Goal: Communication & Community: Answer question/provide support

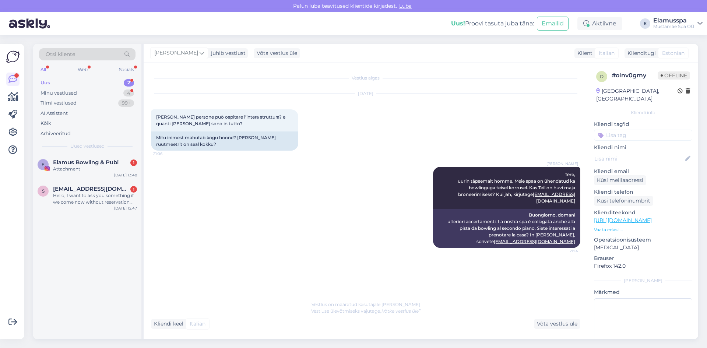
click at [82, 148] on span "Uued vestlused" at bounding box center [87, 146] width 34 height 7
click at [83, 166] on div "Attachment" at bounding box center [95, 169] width 84 height 7
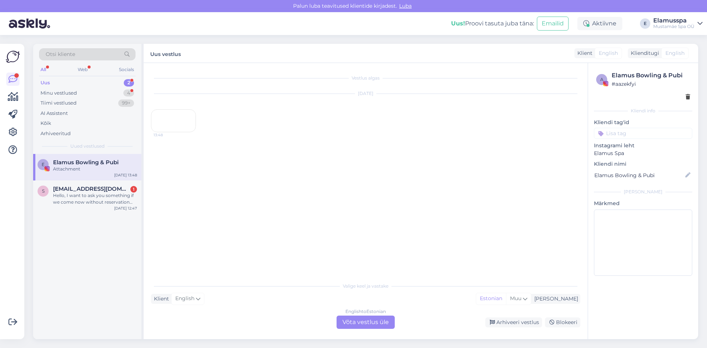
click at [160, 132] on div "13:48" at bounding box center [173, 120] width 45 height 23
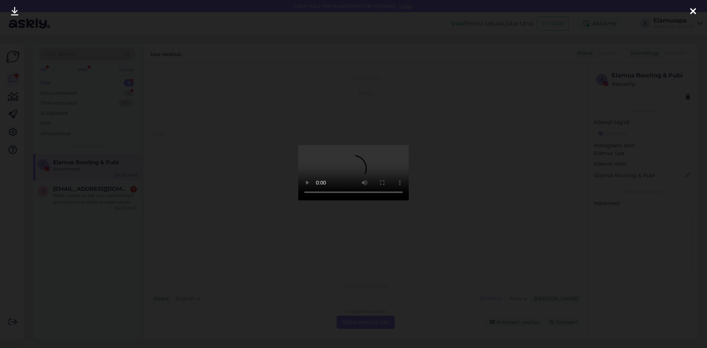
click at [497, 212] on div at bounding box center [353, 174] width 707 height 348
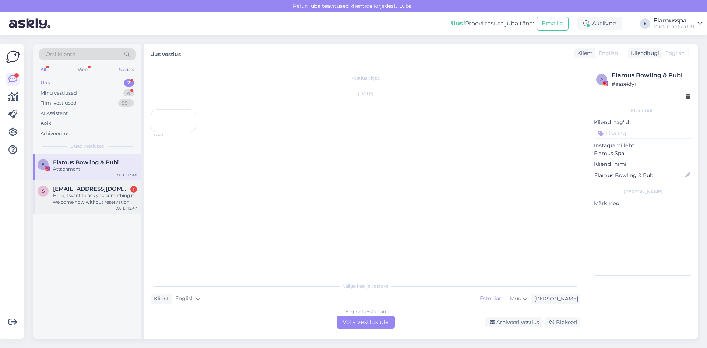
click at [108, 190] on span "[EMAIL_ADDRESS][DOMAIN_NAME]" at bounding box center [91, 189] width 77 height 7
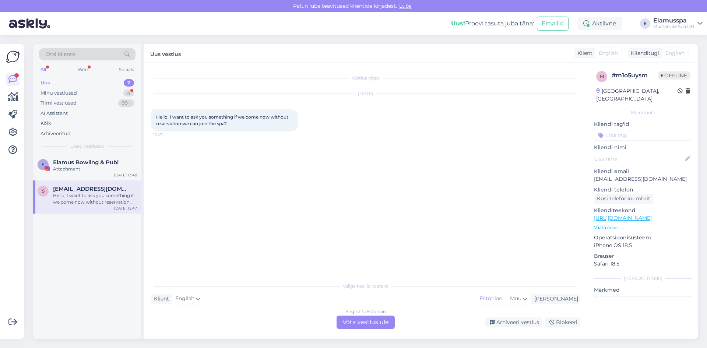
click at [364, 321] on div "English to Estonian Võta vestlus üle" at bounding box center [365, 322] width 58 height 13
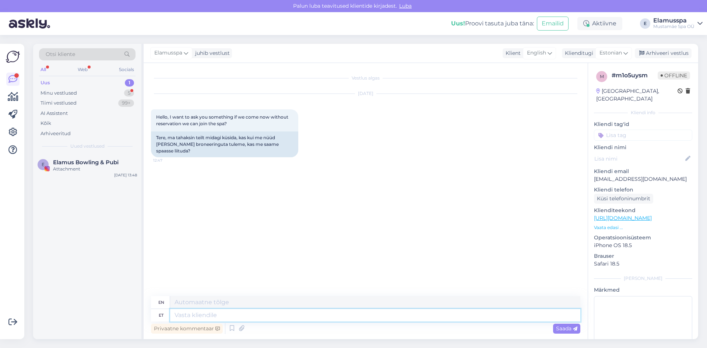
click at [355, 318] on textarea at bounding box center [375, 315] width 410 height 13
type textarea "Tere!"
type textarea "Hello!"
type textarea "Tere! [GEOGRAPHIC_DATA]"
type textarea "Hello! Yes"
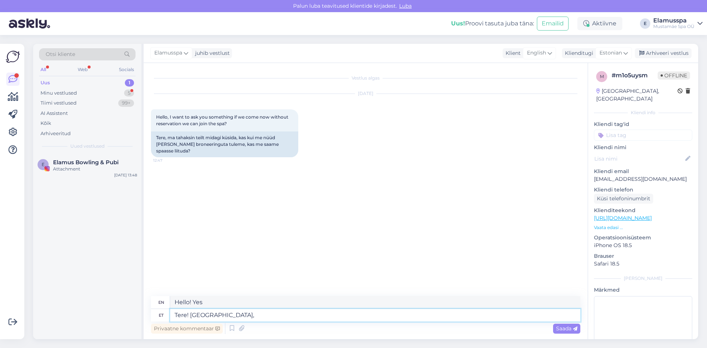
type textarea "Tere! Jah, s"
type textarea "Hello! Yes,"
type textarea "Tere! Jah, spaasse"
type textarea "Hello! Yes, to the spa"
type textarea "Tere! Jah, spaasse saab"
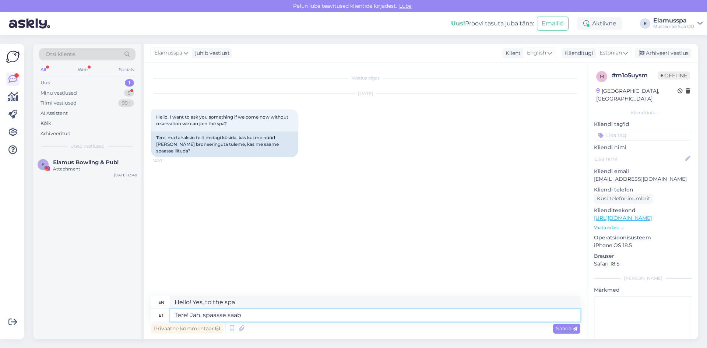
type textarea "Hello! Yes, you can use the spa."
type textarea "Tere! Jah, spaasse saab sisse k"
type textarea "Hello! Yes, you can enter the spa."
type textarea "Tere! Jah, spaasse saab sisse ka"
type textarea "Hello! Yes, you can also enter the spa"
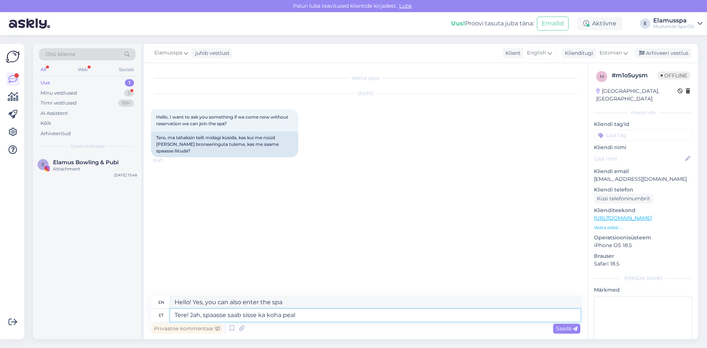
type textarea "Tere! Jah, spaasse saab sisse ka koha peal"
type textarea "Hello! Yes, you can also enter the spa on site."
type textarea "Tere! Jah, spaasse saab sisse ka koha peal piletit ostes"
type textarea "Hello! Yes, you can also enter the spa by purchasing a ticket on site."
click at [350, 274] on div "Vestlus algas [DATE] Hello, I want to ask you something if we come now without …" at bounding box center [369, 179] width 436 height 219
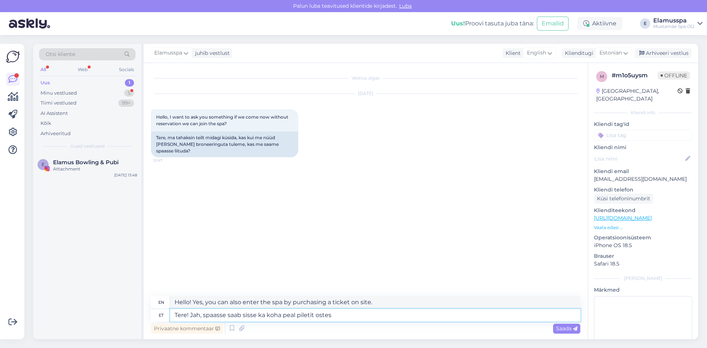
click at [530, 316] on textarea "Tere! Jah, spaasse saab sisse ka koha peal piletit ostes" at bounding box center [375, 315] width 410 height 13
click at [376, 303] on textarea "Hello! Yes, you can also enter the spa by purchasing a ticket on site." at bounding box center [375, 302] width 410 height 13
drag, startPoint x: 376, startPoint y: 303, endPoint x: 350, endPoint y: 307, distance: 26.1
click at [350, 307] on textarea "Hello! Yes, you can also enter the spa by purchasing a ticket on site." at bounding box center [375, 302] width 410 height 13
click at [366, 316] on textarea "Tere! Jah, spaasse saab sisse ka koha peal piletit ostes" at bounding box center [375, 315] width 410 height 13
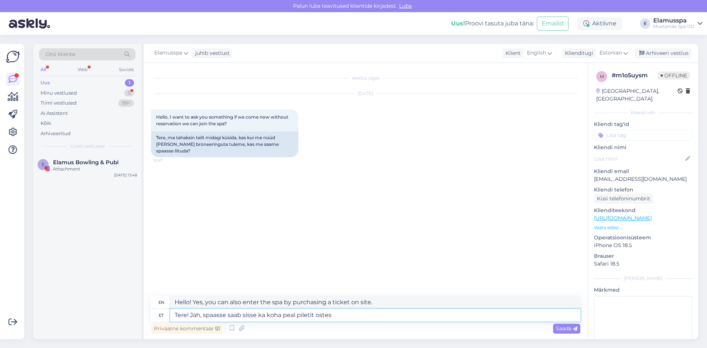
drag, startPoint x: 298, startPoint y: 314, endPoint x: 268, endPoint y: 317, distance: 30.3
click at [268, 317] on textarea "Tere! Jah, spaasse saab sisse ka koha peal piletit ostes" at bounding box center [375, 315] width 410 height 13
click at [371, 318] on textarea "Tere! Jah, spaasse saab sisse ka koha peal piletit ostes" at bounding box center [375, 315] width 410 height 13
click at [276, 316] on textarea "Tere! Jah, spaasse saab sisse ka koha peal piletit ostes koha peal" at bounding box center [375, 315] width 410 height 13
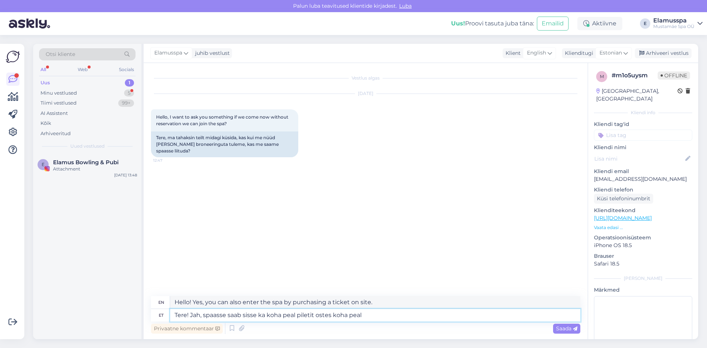
click at [291, 314] on textarea "Tere! Jah, spaasse saab sisse ka koha peal piletit ostes koha peal" at bounding box center [375, 315] width 410 height 13
drag, startPoint x: 296, startPoint y: 314, endPoint x: 265, endPoint y: 317, distance: 30.7
click at [265, 317] on textarea "Tere! Jah, spaasse saab sisse ka koha peal piletit ostes koha peal" at bounding box center [375, 315] width 410 height 13
click at [515, 314] on textarea "Tere! Jah, spaasse saab sisse ka piletit ostes koha peal" at bounding box center [375, 315] width 410 height 13
click at [369, 299] on textarea "Hello! Yes, you can also enter the spa by purchasing a ticket on site." at bounding box center [375, 302] width 410 height 13
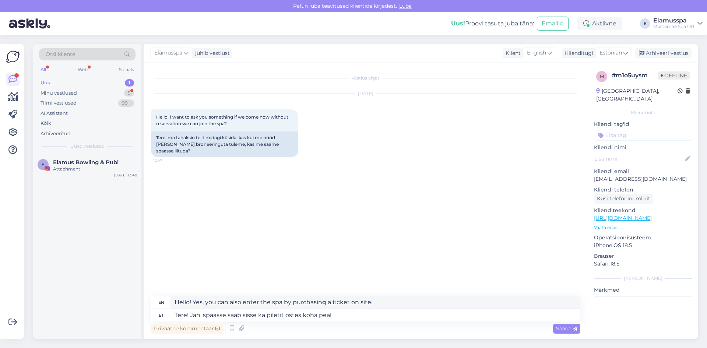
click at [412, 323] on div "Privaatne kommentaar Saada" at bounding box center [365, 328] width 429 height 14
click at [405, 317] on textarea "Tere! Jah, spaasse saab sisse ka piletit ostes koha peal" at bounding box center [375, 315] width 410 height 13
click at [402, 306] on textarea "Hello! Yes, you can also enter the spa by purchasing a ticket on site." at bounding box center [375, 302] width 410 height 13
click at [362, 316] on textarea "Tere! Jah, spaasse saab sisse ka piletit ostes koha peal" at bounding box center [375, 315] width 410 height 13
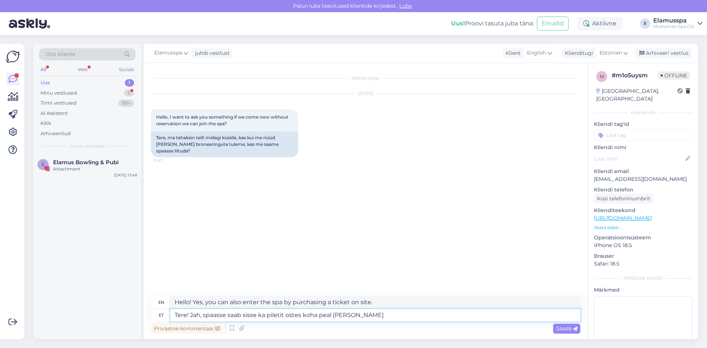
type textarea "Tere! Jah, spaasse saab sisse ka piletit ostes koha peal [PERSON_NAME]"
type textarea "Hello! Yes, you can also enter the spa by purchasing a ticket on site at the ca…"
click at [361, 261] on div "Vestlus algas [DATE] Hello, I want to ask you something if we come now without …" at bounding box center [369, 179] width 436 height 219
click at [363, 300] on textarea "Hello! Yes, you can also enter the spa by purchasing a ticket on site at the ca…" at bounding box center [375, 302] width 410 height 13
click at [362, 318] on textarea "Tere! Jah, spaasse saab sisse ka piletit ostes koha peal [PERSON_NAME]" at bounding box center [375, 315] width 410 height 13
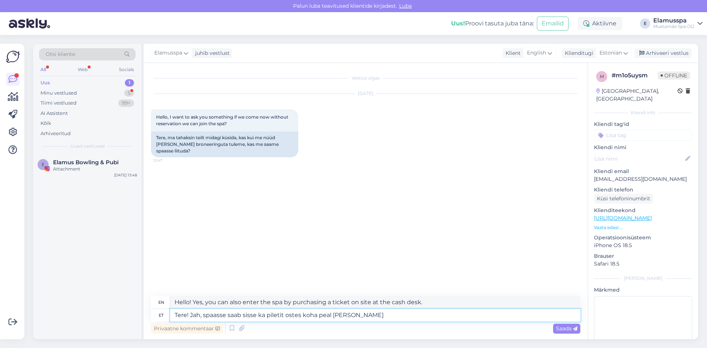
drag, startPoint x: 362, startPoint y: 318, endPoint x: 269, endPoint y: 318, distance: 93.5
click at [269, 318] on textarea "Tere! Jah, spaasse saab sisse ka piletit ostes koha peal [PERSON_NAME]" at bounding box center [375, 315] width 410 height 13
type textarea "Tere! Jah, spaasse saab sisse ka"
type textarea "Hello! Yes, you can also enter the spa"
type textarea "Tere! Jah, spaasse saab sisse [PERSON_NAME]"
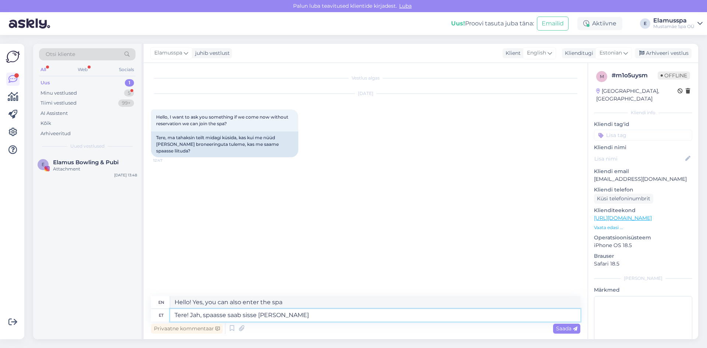
type textarea "Hello! Yes, you can enter the spa on site."
click at [318, 217] on div "Vestlus algas [DATE] Hello, I want to ask you something if we come now without …" at bounding box center [369, 179] width 436 height 219
click at [288, 314] on textarea "Tere! Jah, spaasse saab sisse [PERSON_NAME]" at bounding box center [375, 315] width 410 height 13
type textarea "Tere! Jah, spaasse saab sisse [PERSON_NAME] ostes"
type textarea "Hello! Yes, you can also enter the spa by purchasing on site."
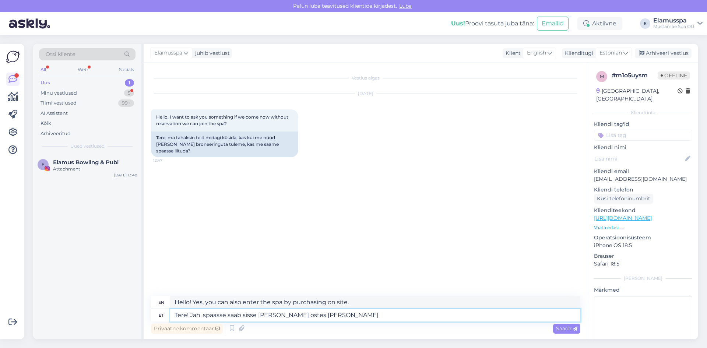
type textarea "Tere! Jah, spaasse saab sisse [PERSON_NAME] ostes pileti"
type textarea "Hello! Yes, you can also enter the spa by purchasing a ticket on site."
type textarea "Tere! Jah, spaasse saab sisse [PERSON_NAME] ostes pileti"
click at [342, 272] on div "Vestlus algas [DATE] Hello, I want to ask you something if we come now without …" at bounding box center [369, 179] width 436 height 219
click at [572, 331] on span "Saada" at bounding box center [566, 328] width 21 height 7
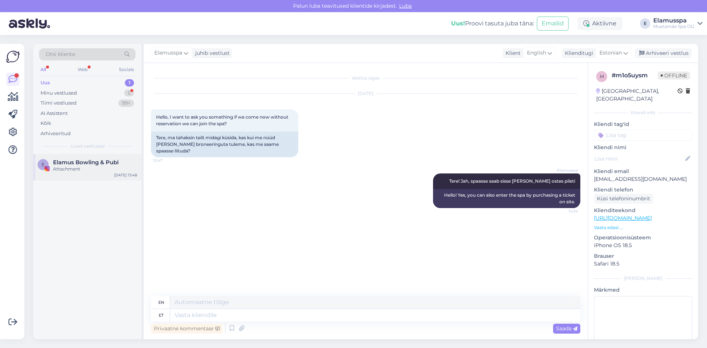
click at [73, 170] on div "Attachment" at bounding box center [95, 169] width 84 height 7
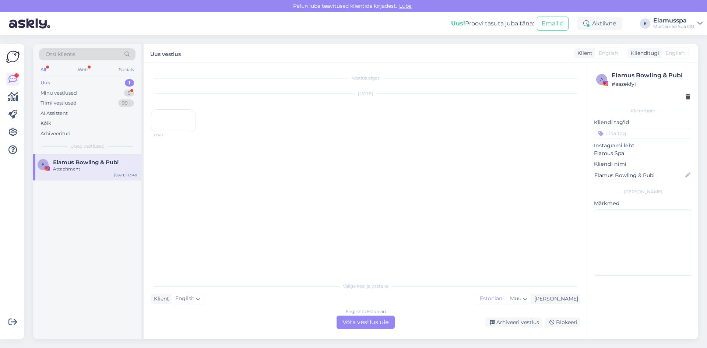
click at [94, 74] on div "Otsi kliente All Web Socials Uus 1 Minu vestlused 5 Tiimi vestlused 99+ AI Assi…" at bounding box center [87, 99] width 108 height 110
click at [88, 71] on div "Web" at bounding box center [82, 70] width 13 height 10
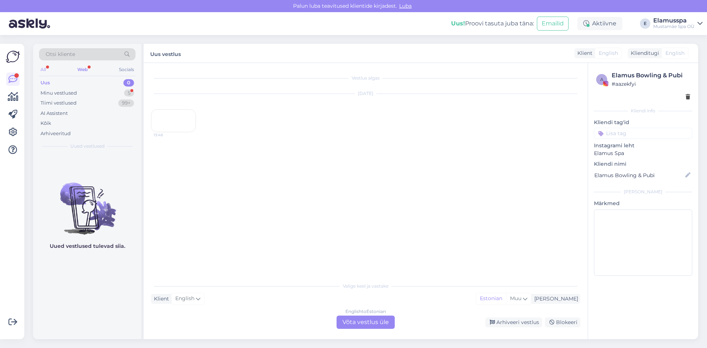
click at [44, 68] on div "All" at bounding box center [43, 70] width 8 height 10
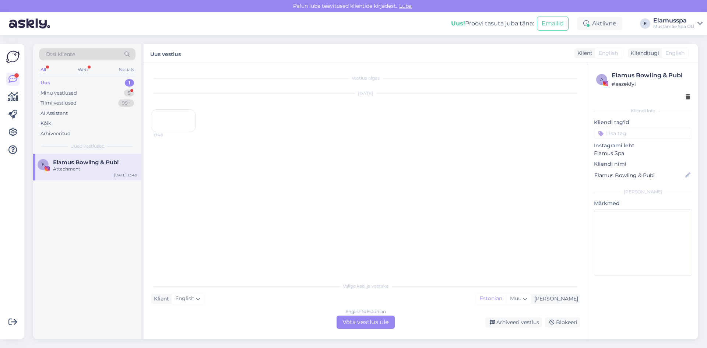
click at [74, 84] on div "Uus 1" at bounding box center [87, 83] width 96 height 10
click at [92, 84] on div "Uus 1" at bounding box center [87, 83] width 96 height 10
click at [130, 90] on div "5" at bounding box center [129, 92] width 10 height 7
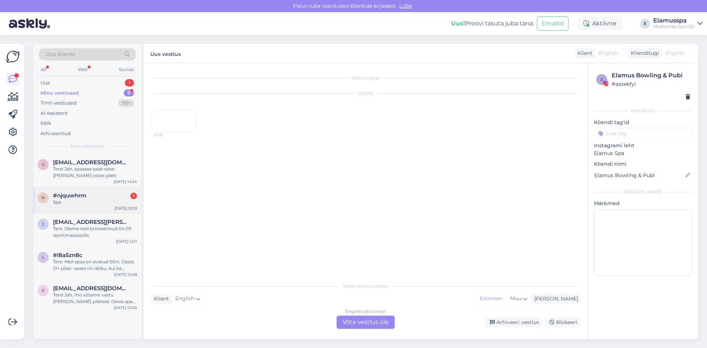
click at [79, 205] on div "Spa" at bounding box center [95, 202] width 84 height 7
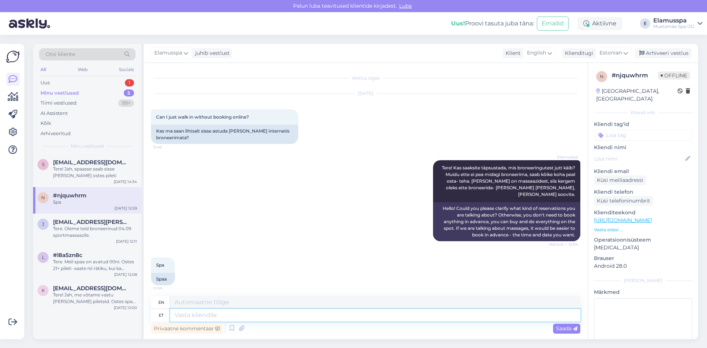
click at [399, 315] on textarea at bounding box center [375, 315] width 410 height 13
type textarea "Spa"
type textarea "Spaasse pileteid s"
type textarea "Spa tickets"
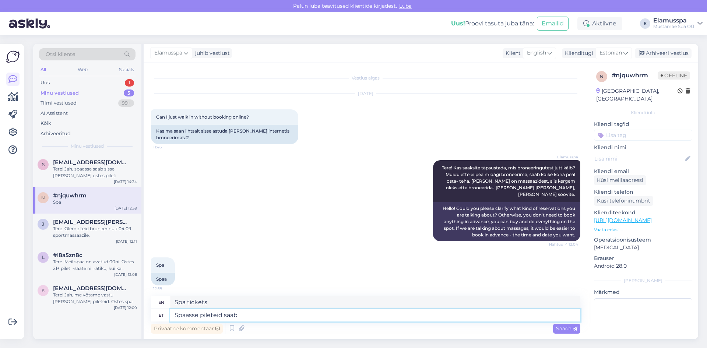
type textarea "Spaasse pileteid saab"
type textarea "Spa tickets are available"
type textarea "Spaasse pileteid saab osta"
type textarea "Tickets for the spa can be purchased"
type textarea "Spaasse pileteid saab osta koha"
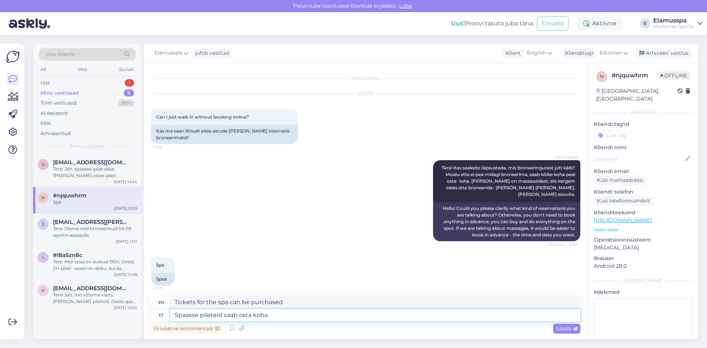
type textarea "Spa tickets can be purchased on site."
type textarea "Spaasse pileteid saab osta koha peal. Kui t"
type textarea "Spa tickets can be purchased on site. If"
type textarea "Spaasse pileteid saab osta koha peal. Kui tei"
type textarea "Spa tickets can be purchased on site. If you"
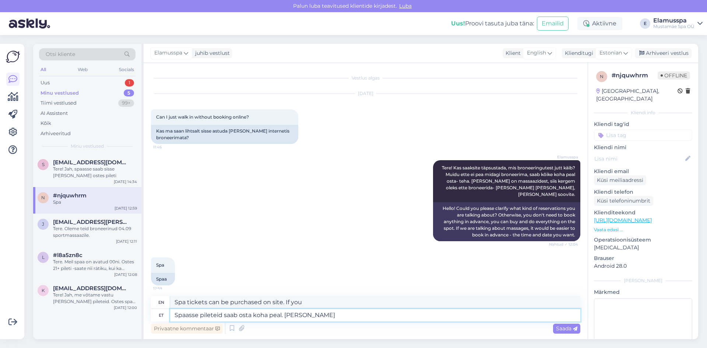
type textarea "Spaasse pileteid saab osta koha peal. [PERSON_NAME]"
type textarea "Spa tickets can be purchased on site. If"
type textarea "Spaasse pileteid saab osta koha peal."
type textarea "Spa tickets can be purchased on site."
type textarea "Spaasse pileteid saab osta koha peal. Ootame t"
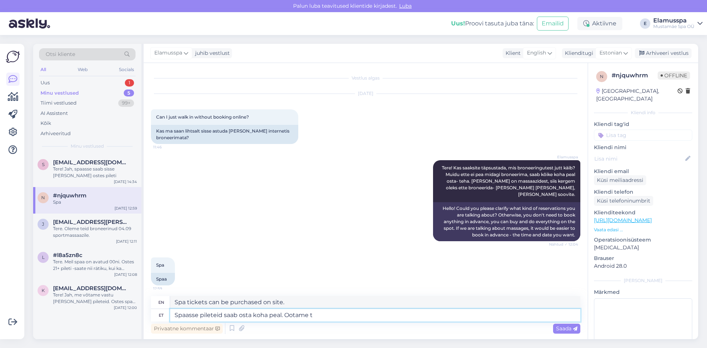
type textarea "Spa tickets can be purchased on site. We look forward to seeing you."
type textarea "Spaasse pileteid saab osta koha peal."
type textarea "Spa tickets can be purchased on site."
type textarea "Spaasse pileteid saab osta koha peal. Hindasi sa"
type textarea "Spa tickets can be purchased on site. Prices"
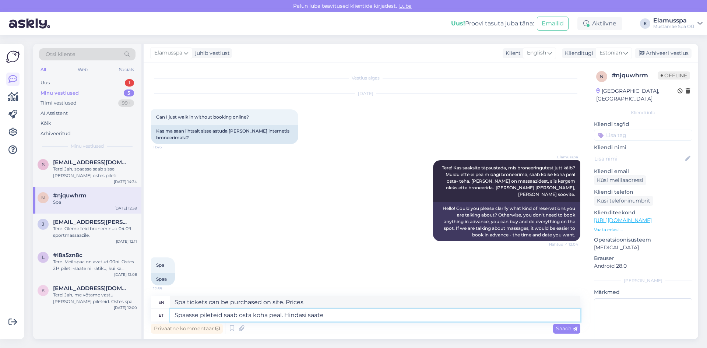
type textarea "Spaasse pileteid saab osta koha peal. Hindasi saate"
type textarea "Spa tickets can be purchased on site. Prices can be found here."
type textarea "Spaasse pileteid saab osta koha peal. Hindasi saate vaadata me"
type textarea "Spa tickets can be purchased on site. You can check prices here."
type textarea "Spaasse pileteid saab osta koha peal. Hindasi saate vaadata meie"
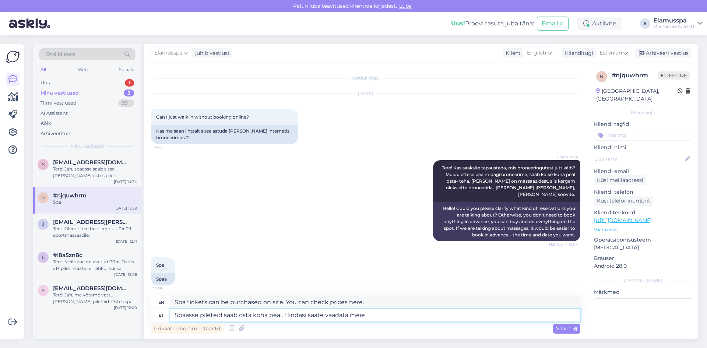
type textarea "Spa tickets can be purchased on site. You can check prices on our website."
type textarea "Spaasse pileteid saab osta koha peal. Hindasi saate vaadata meie spaa k"
type textarea "Spa tickets can be purchased on site. You can check prices in our spa"
type textarea "Spaasse pileteid saab osta koha peal. Hindasi saate vaadata meie spaa kodulehelt"
type textarea "Spa tickets can be purchased on site. You can check prices on our spa website."
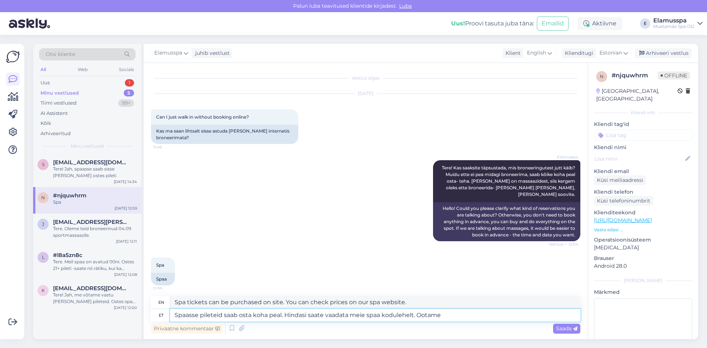
type textarea "Spaasse pileteid saab osta koha peal. Hindasi saate vaadata meie spaa kodulehel…"
type textarea "Spa tickets can be purchased on site. You can check prices on our spa website. …"
type textarea "Spaasse pileteid saab osta koha peal. Hindasi saate vaadata meie spaa kodulehel…"
type textarea "Spa tickets can be purchased on site. You can check the prices on our spa websi…"
type textarea "Spaasse pileteid saab osta koha peal. Hindasi saate vaadata meie spaa kodulehel…"
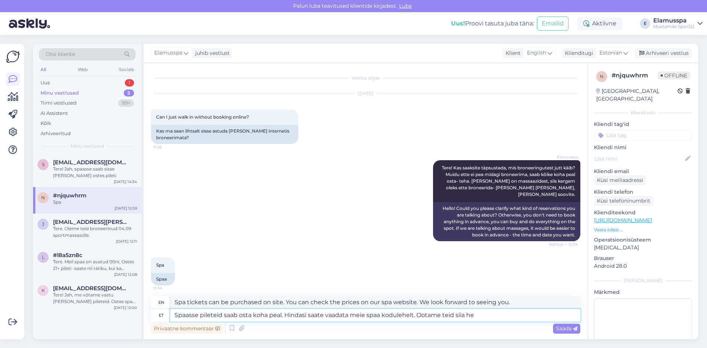
type textarea "Spa tickets can be purchased on site. You can check the prices on our spa websi…"
type textarea "Spaasse pileteid saab osta koha peal. Hindasi saate vaadata meie spaa kodulehel…"
type textarea "Spa tickets can be purchased on site. You can check the prices on our spa websi…"
type textarea "Spaasse pileteid saab osta koha peal. Hindasi saate vaadata meie spaa kodulehel…"
click at [556, 326] on span "Saada" at bounding box center [566, 328] width 21 height 7
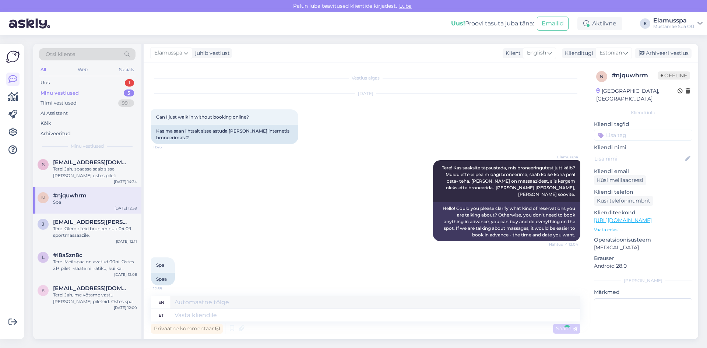
scroll to position [61, 0]
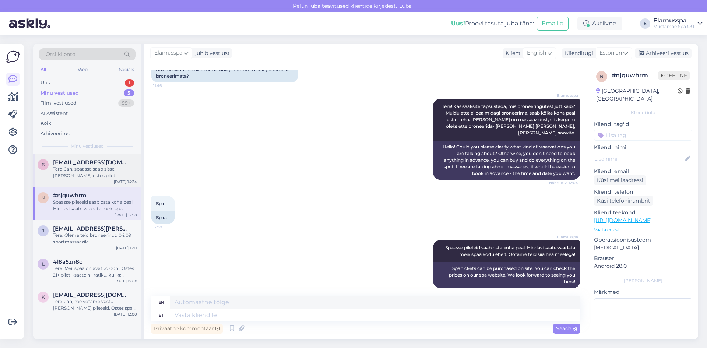
click at [86, 177] on div "Tere! Jah, spaasse saab sisse [PERSON_NAME] ostes pileti" at bounding box center [95, 172] width 84 height 13
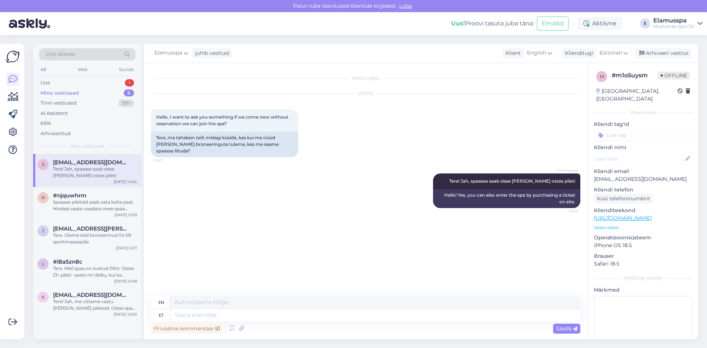
scroll to position [0, 0]
click at [103, 202] on div "Spaasse pileteid saab osta koha peal. Hindasi saate vaadata meie spaa kodulehel…" at bounding box center [95, 205] width 84 height 13
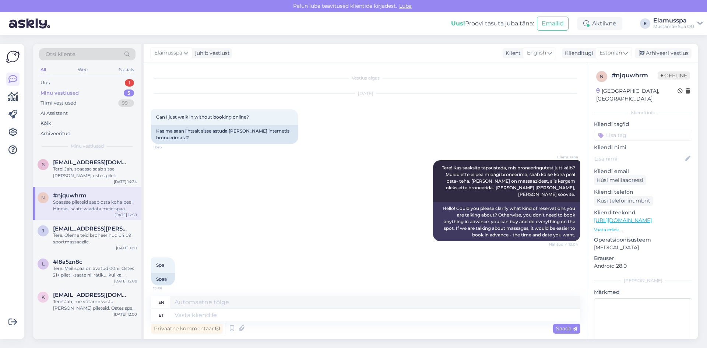
scroll to position [61, 0]
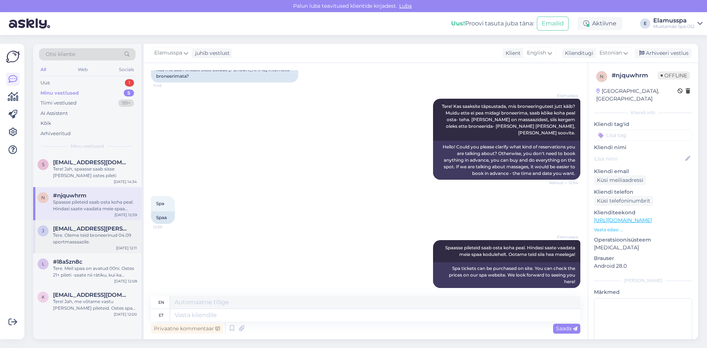
click at [100, 228] on span "[EMAIL_ADDRESS][PERSON_NAME][DOMAIN_NAME]" at bounding box center [91, 228] width 77 height 7
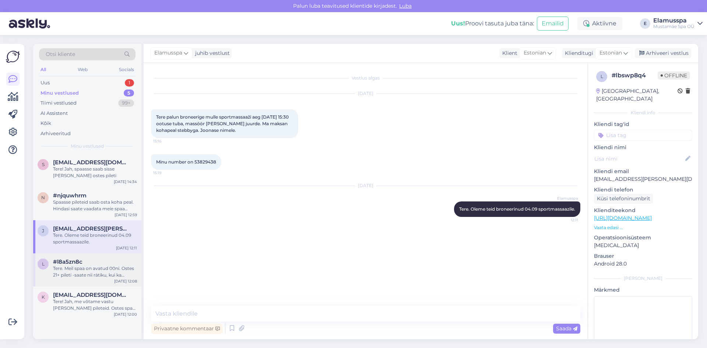
click at [82, 269] on div "Tere. Meil spaa on avatud 00ni. Ostes 21+ pileti -saate nii rätiku, kui ka homm…" at bounding box center [95, 271] width 84 height 13
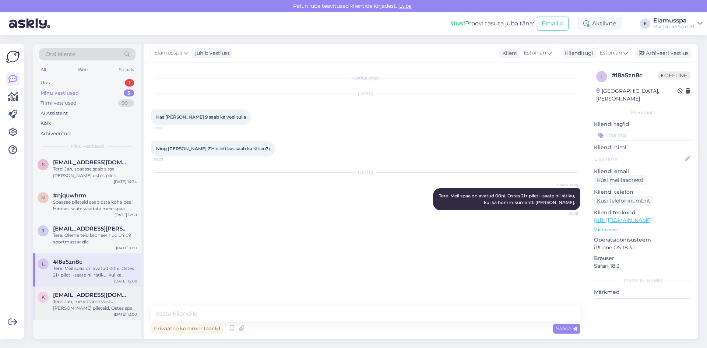
click at [95, 303] on div "Tere! Jah, me võtame vastu [PERSON_NAME] pileteid. Ostes spaa 21+ ligipääse- sa…" at bounding box center [95, 304] width 84 height 13
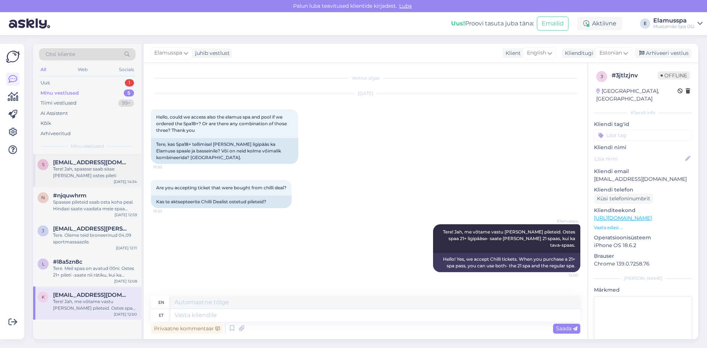
click at [87, 186] on div "s [EMAIL_ADDRESS][DOMAIN_NAME] Tere! Jah, spaasse saab sisse [PERSON_NAME] oste…" at bounding box center [87, 170] width 108 height 33
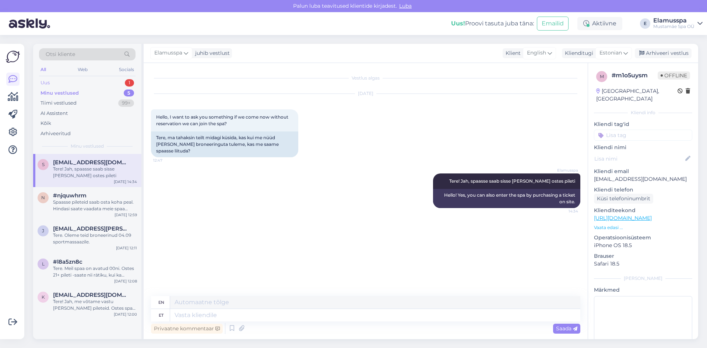
click at [88, 78] on div "Uus 1" at bounding box center [87, 83] width 96 height 10
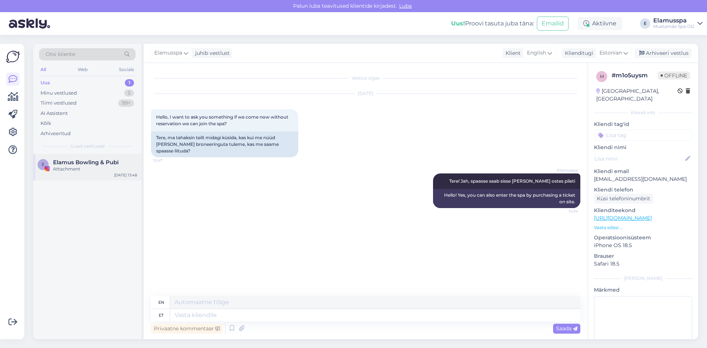
click at [101, 166] on div "Attachment" at bounding box center [95, 169] width 84 height 7
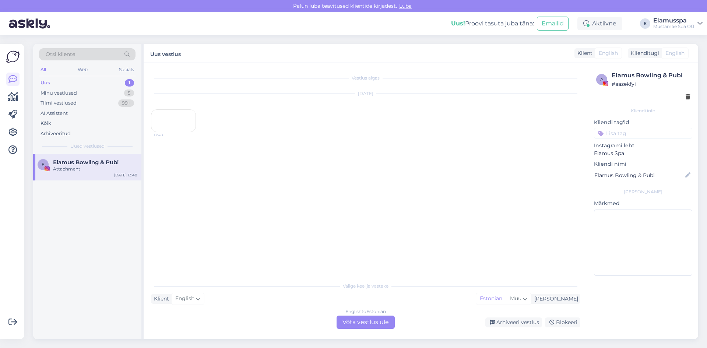
click at [101, 166] on div "Attachment" at bounding box center [95, 169] width 84 height 7
click at [126, 89] on div "Minu vestlused 5" at bounding box center [87, 93] width 96 height 10
click at [125, 85] on div "1" at bounding box center [129, 82] width 9 height 7
click at [124, 94] on div "5" at bounding box center [129, 92] width 10 height 7
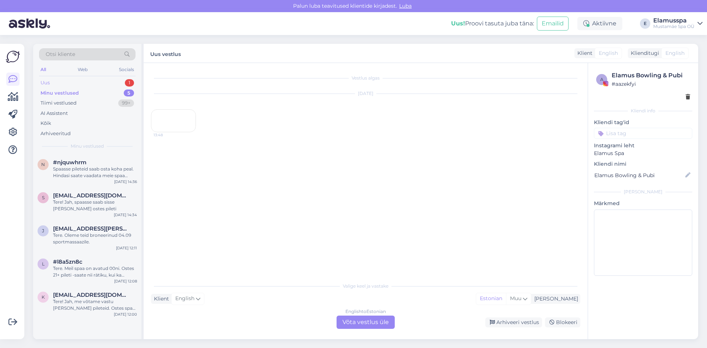
click at [89, 79] on div "Uus 1" at bounding box center [87, 83] width 96 height 10
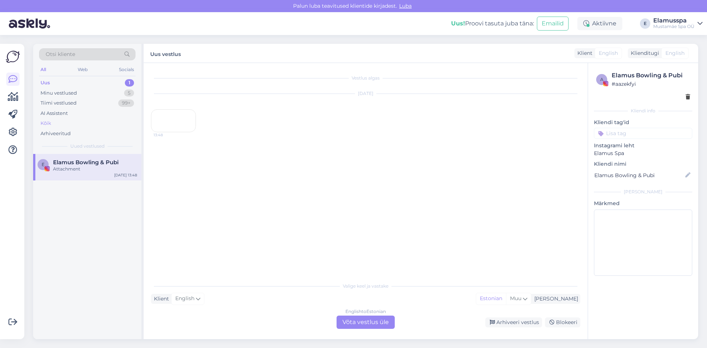
click at [59, 123] on div "Kõik" at bounding box center [87, 123] width 96 height 10
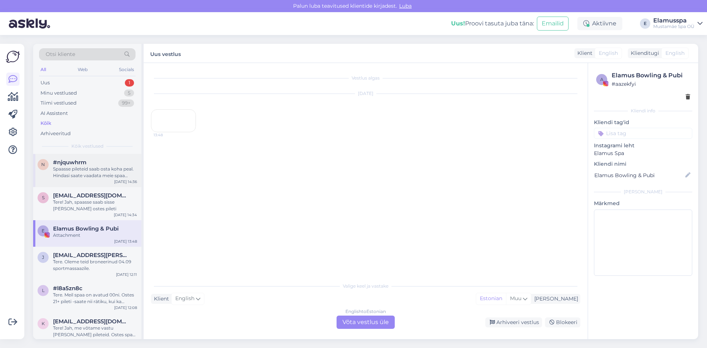
click at [117, 167] on div "Spaasse pileteid saab osta koha peal. Hindasi saate vaadata meie spaa kodulehel…" at bounding box center [95, 172] width 84 height 13
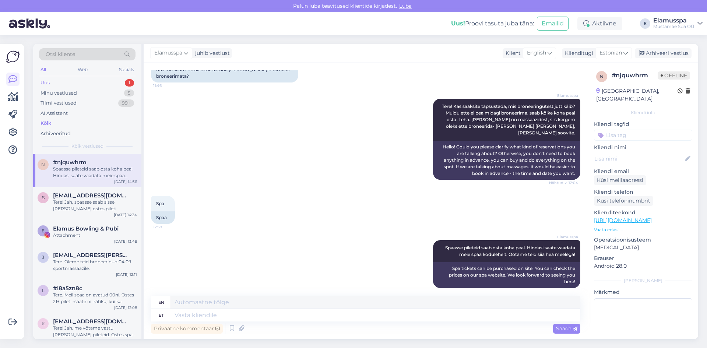
click at [99, 84] on div "Uus 1" at bounding box center [87, 83] width 96 height 10
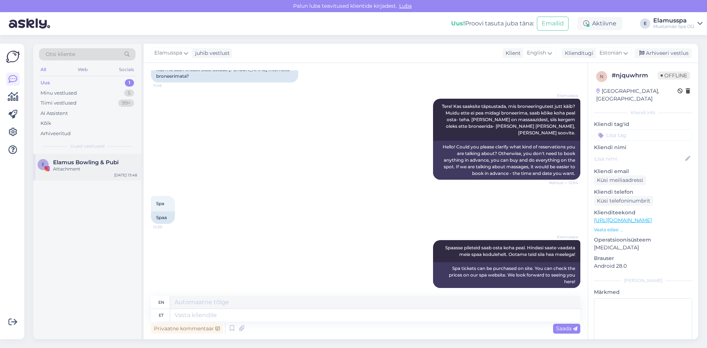
click at [90, 165] on span "Elamus Bowling & Pubi" at bounding box center [86, 162] width 66 height 7
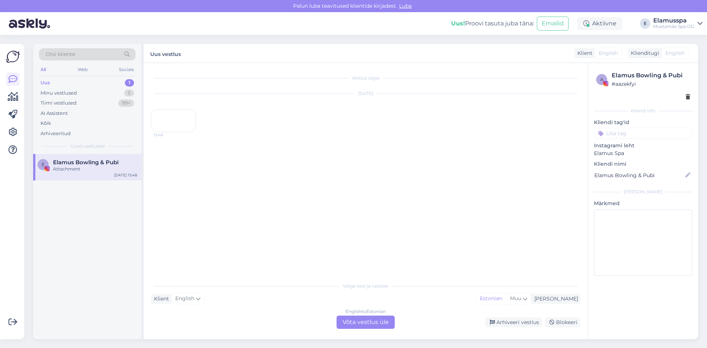
scroll to position [0, 0]
click at [116, 78] on div "Uus 1" at bounding box center [87, 83] width 96 height 10
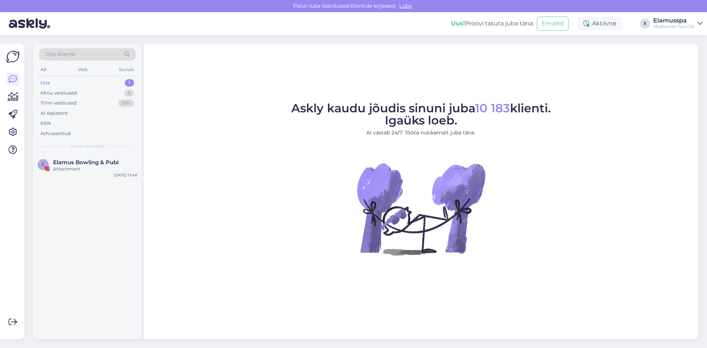
click at [100, 80] on div "Uus 1" at bounding box center [87, 83] width 96 height 10
